Goal: Task Accomplishment & Management: Use online tool/utility

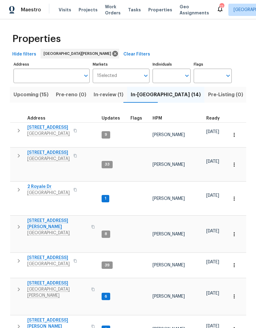
scroll to position [5, 0]
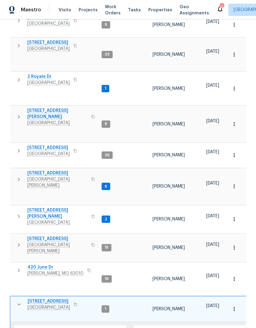
click at [17, 264] on button "button" at bounding box center [19, 270] width 12 height 12
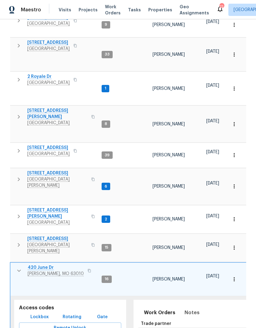
click at [35, 265] on span "420 June Dr" at bounding box center [56, 268] width 56 height 6
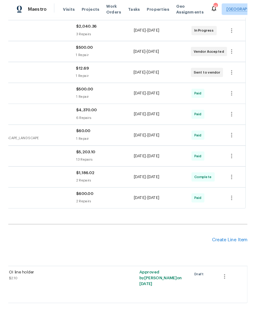
scroll to position [138, 91]
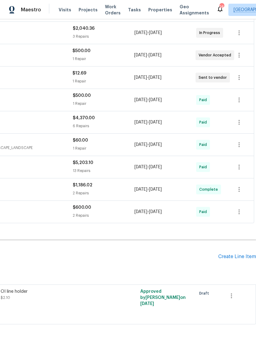
click at [237, 256] on div "Create Line Item" at bounding box center [237, 257] width 38 height 6
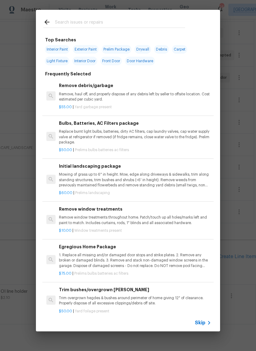
click at [151, 177] on p "Mowing of grass up to 6" in height. Mow, edge along driveways & sidewalks, trim…" at bounding box center [135, 180] width 152 height 16
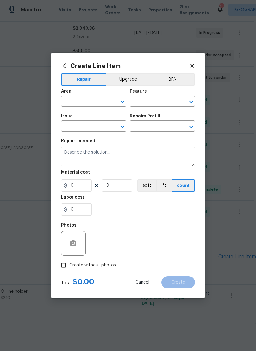
type input "Home Readiness Packages"
type input "Landscape Package"
type input "Initial landscaping package $60.00"
type textarea "Mowing of grass up to 6" in height. Mow, edge along driveways & sidewalks, trim…"
type input "60"
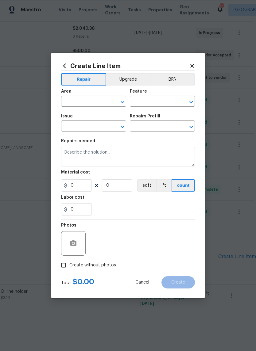
type input "1"
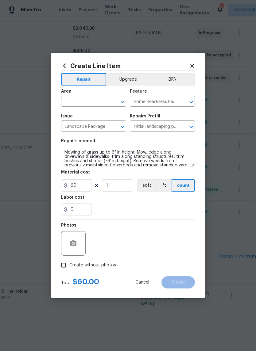
click at [123, 101] on icon "Open" at bounding box center [122, 102] width 3 height 2
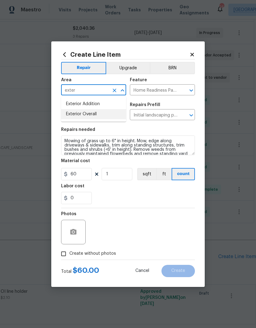
click at [92, 115] on li "Exterior Overall" at bounding box center [93, 114] width 65 height 10
type input "Exterior Overall"
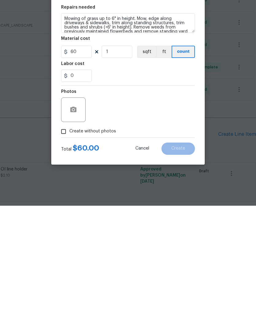
scroll to position [25, 0]
click at [154, 208] on div "Photos" at bounding box center [128, 228] width 134 height 40
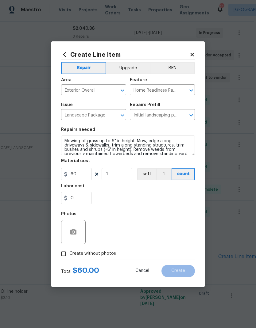
click at [92, 135] on div "Repairs needed" at bounding box center [128, 132] width 134 height 8
click at [93, 254] on span "Create without photos" at bounding box center [92, 254] width 47 height 6
click at [69, 254] on input "Create without photos" at bounding box center [64, 254] width 12 height 12
checkbox input "true"
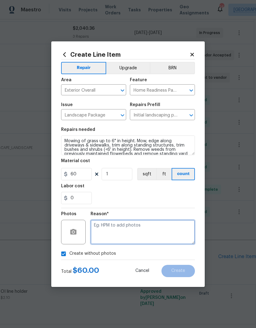
click at [162, 229] on textarea at bounding box center [142, 232] width 104 height 25
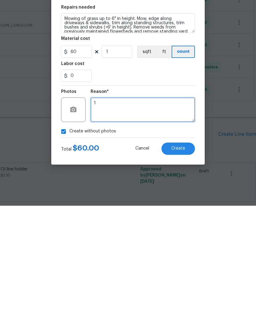
type textarea "1"
click at [173, 265] on button "Create" at bounding box center [177, 271] width 33 height 12
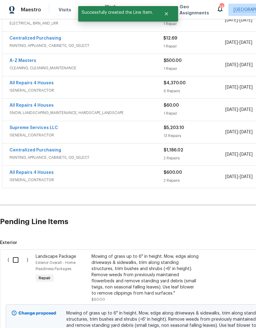
scroll to position [173, 0]
click at [18, 253] on input "checkbox" at bounding box center [17, 259] width 17 height 13
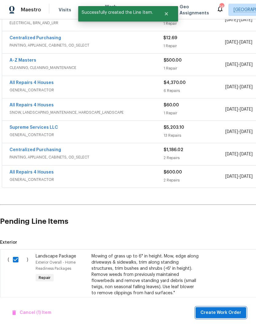
click at [223, 313] on span "Create Work Order" at bounding box center [220, 313] width 41 height 8
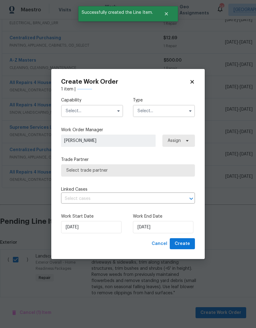
checkbox input "false"
click at [117, 110] on icon "button" at bounding box center [118, 111] width 2 height 2
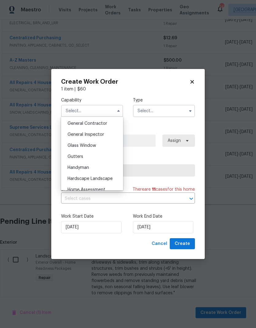
scroll to position [300, 0]
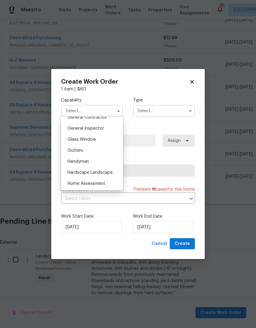
click at [97, 171] on span "Hardscape Landscape" at bounding box center [89, 173] width 45 height 4
type input "Hardscape Landscape"
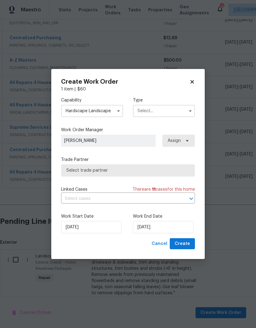
click at [156, 113] on input "text" at bounding box center [164, 111] width 62 height 12
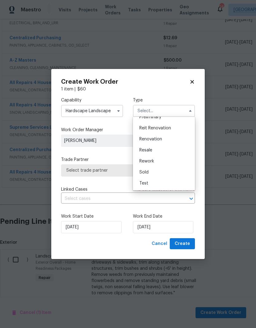
scroll to position [139, 0]
click at [160, 139] on span "Renovation" at bounding box center [150, 139] width 23 height 4
type input "Renovation"
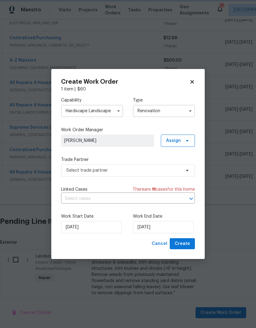
scroll to position [0, 0]
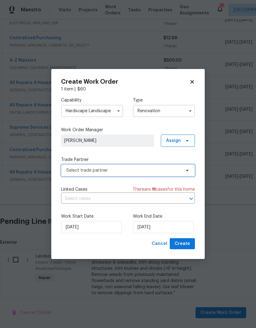
click at [140, 170] on span "Select trade partner" at bounding box center [123, 170] width 114 height 6
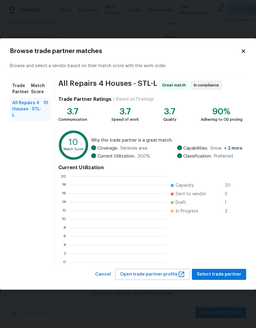
scroll to position [86, 97]
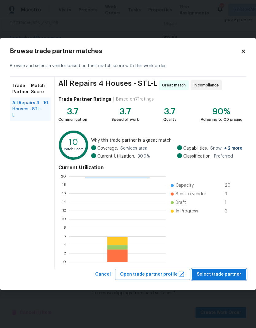
click at [231, 276] on span "Select trade partner" at bounding box center [219, 275] width 44 height 8
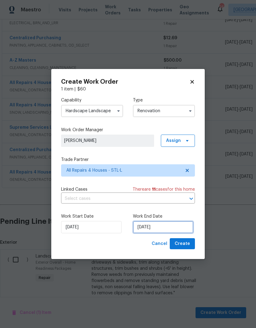
click at [163, 226] on input "[DATE]" at bounding box center [163, 227] width 60 height 12
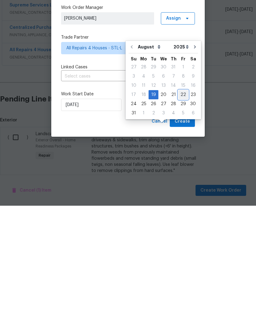
click at [183, 213] on div "22" at bounding box center [183, 217] width 10 height 9
type input "[DATE]"
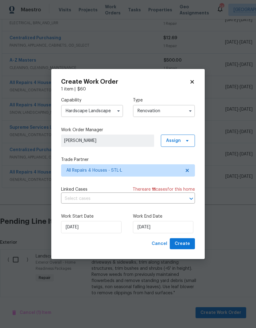
click at [184, 237] on div "Work Start Date [DATE] Work End Date [DATE]" at bounding box center [128, 224] width 134 height 30
click at [188, 244] on span "Create" at bounding box center [182, 244] width 15 height 8
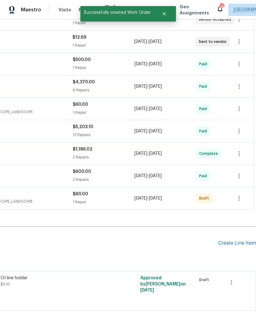
scroll to position [174, 91]
click at [240, 195] on icon "button" at bounding box center [238, 198] width 7 height 7
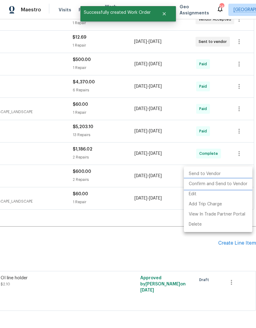
click at [232, 183] on li "Confirm and Send to Vendor" at bounding box center [218, 184] width 68 height 10
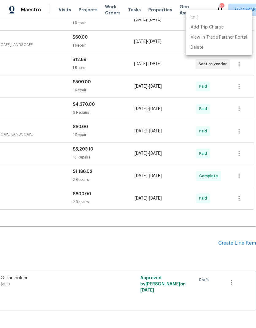
click at [208, 206] on div at bounding box center [128, 164] width 256 height 328
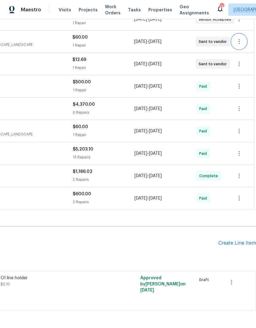
scroll to position [0, 0]
